Goal: Task Accomplishment & Management: Manage account settings

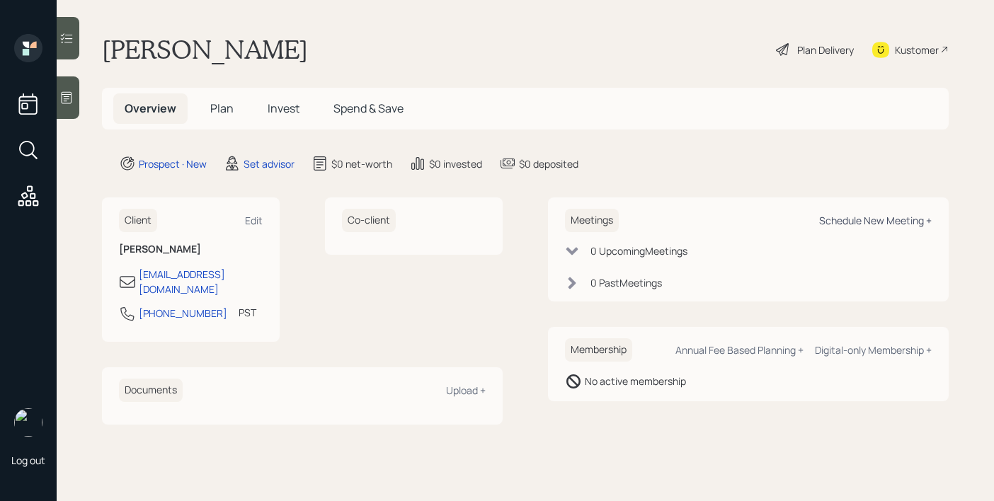
click at [850, 220] on div "Schedule New Meeting +" at bounding box center [875, 220] width 113 height 13
select select "round-robin"
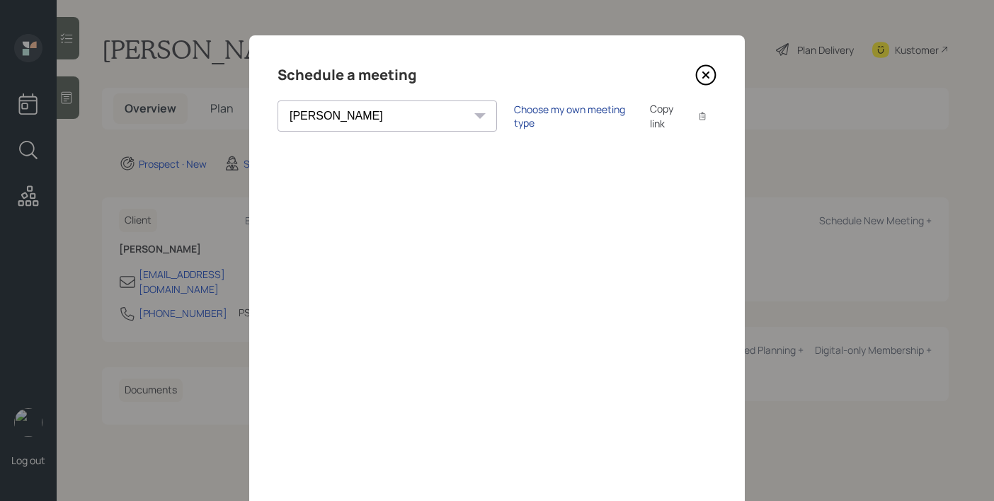
click at [514, 118] on div "Choose my own meeting type" at bounding box center [573, 116] width 119 height 27
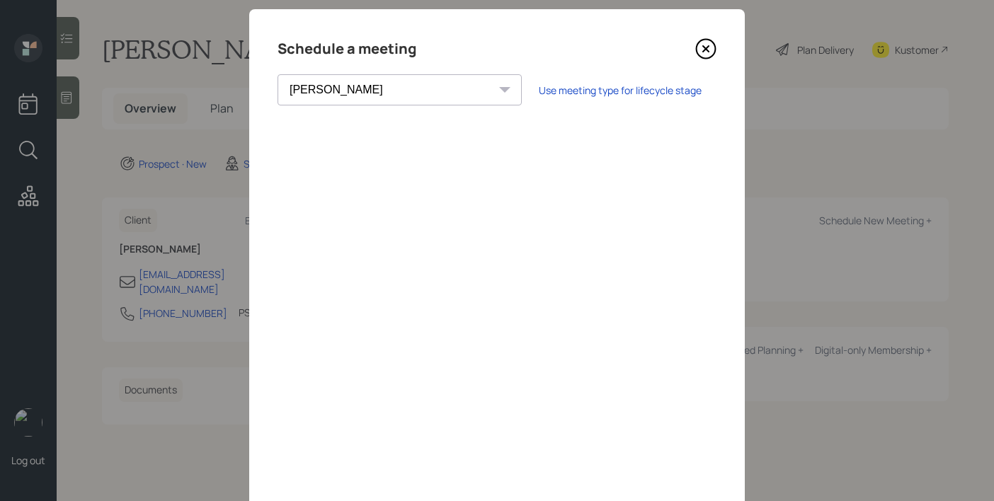
scroll to position [23, 0]
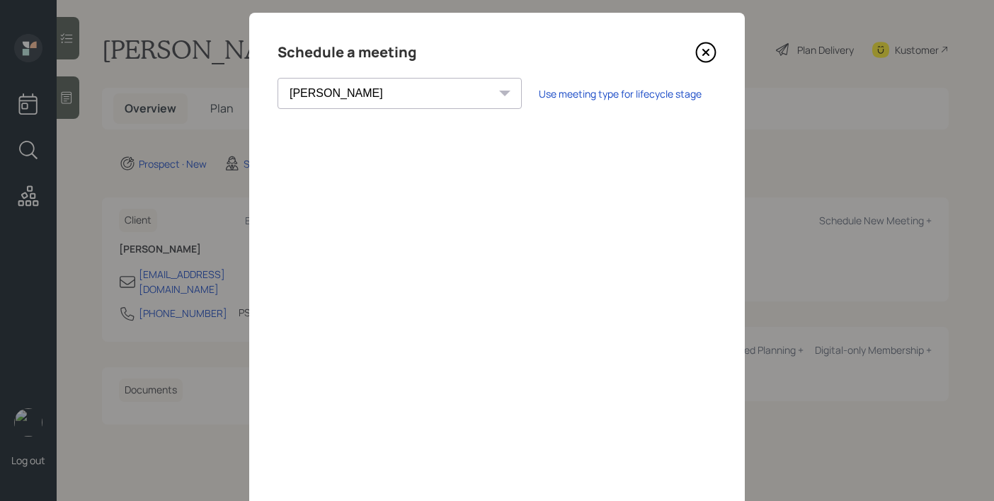
click at [695, 50] on icon at bounding box center [705, 52] width 21 height 21
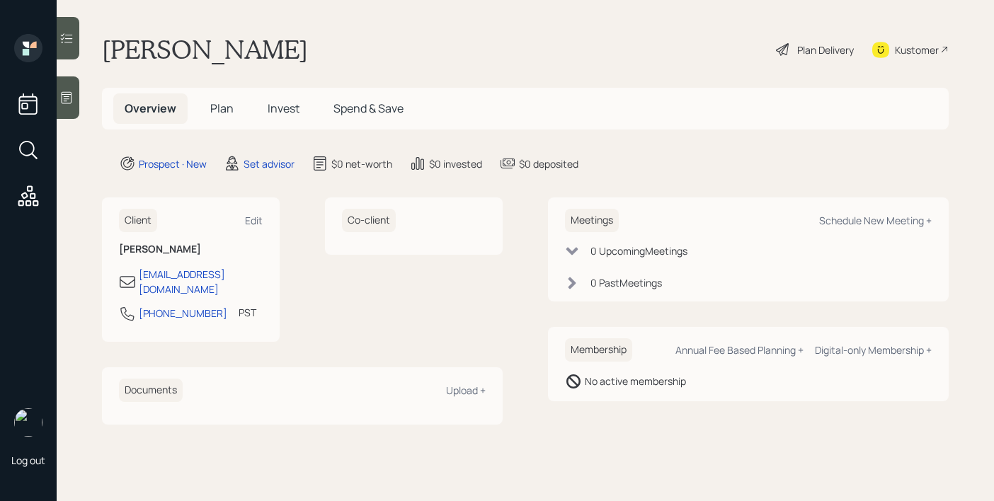
click at [74, 100] on icon at bounding box center [66, 98] width 14 height 14
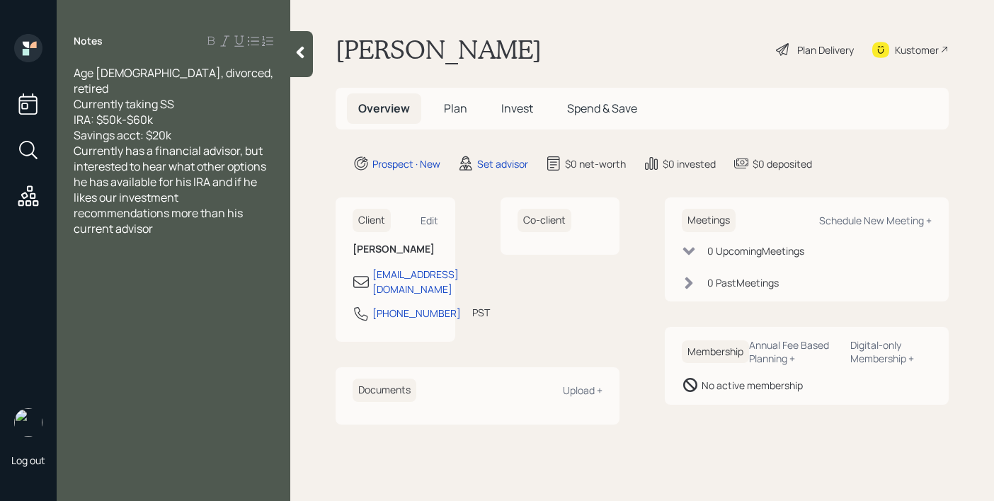
click at [205, 127] on div "Savings acct: $20k" at bounding box center [174, 135] width 200 height 16
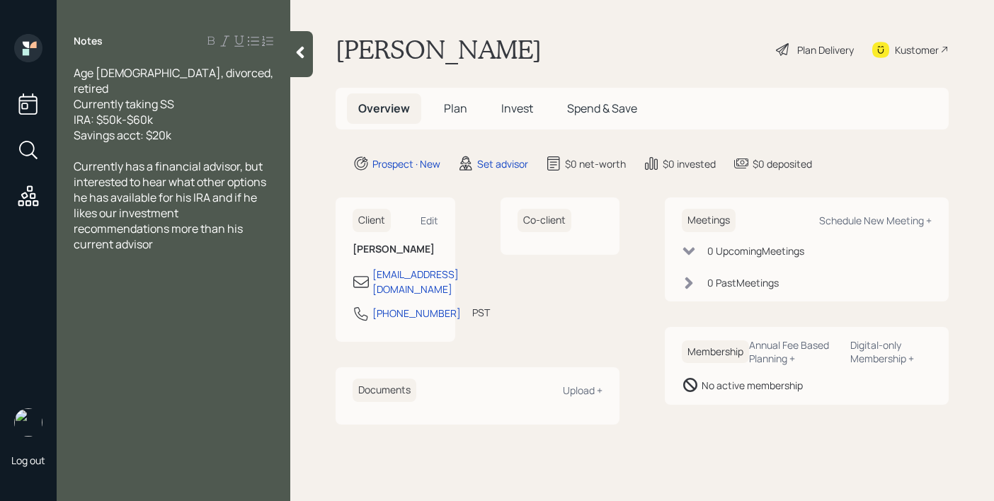
click at [309, 55] on div at bounding box center [301, 54] width 23 height 46
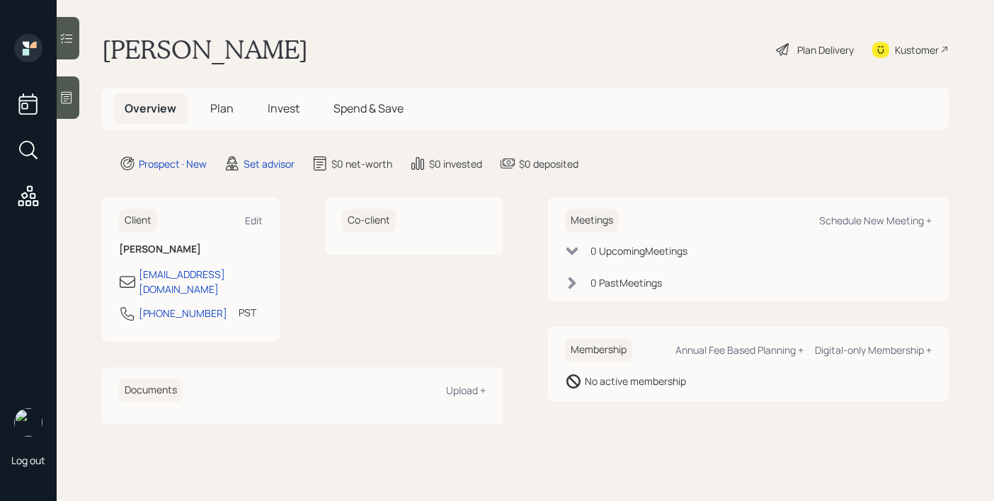
click at [73, 103] on icon at bounding box center [66, 98] width 14 height 14
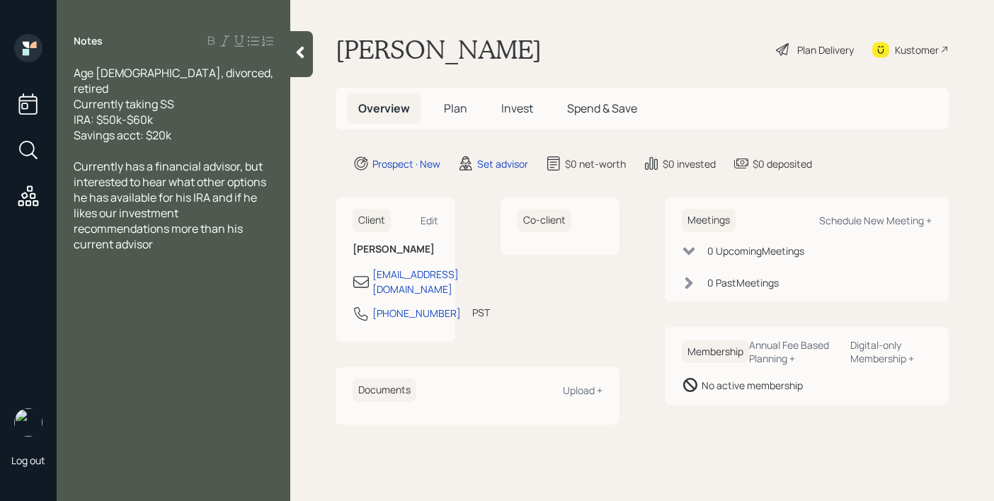
click at [302, 44] on div at bounding box center [301, 54] width 23 height 46
